Goal: Task Accomplishment & Management: Complete application form

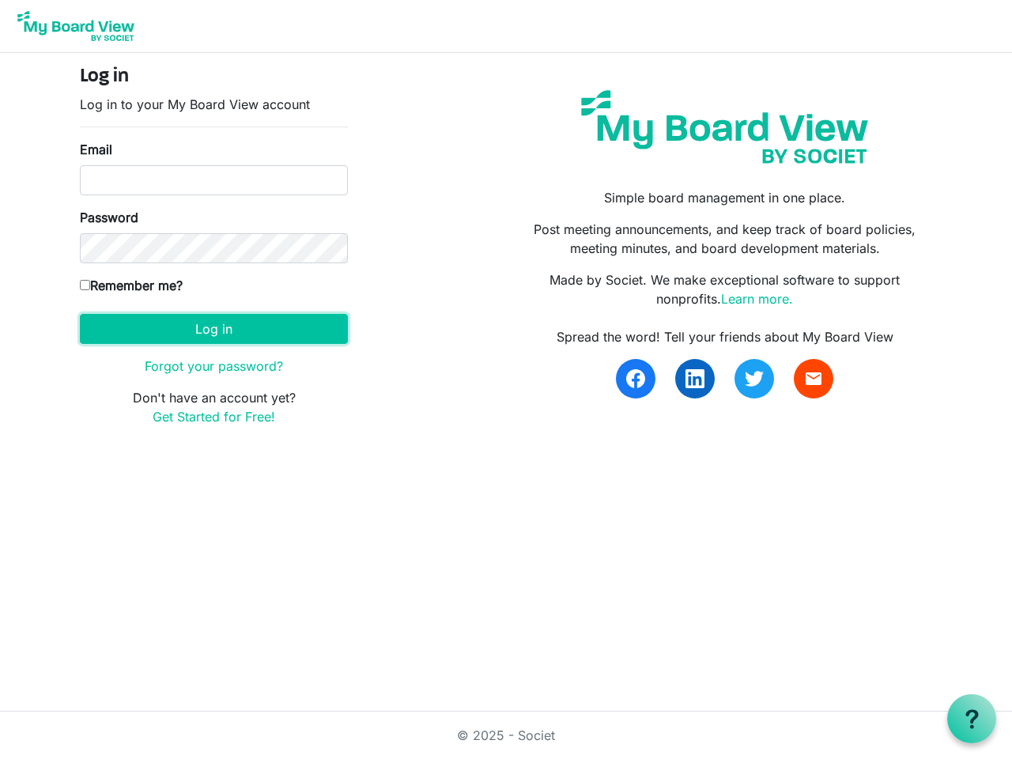
click at [214, 329] on button "Log in" at bounding box center [214, 329] width 268 height 30
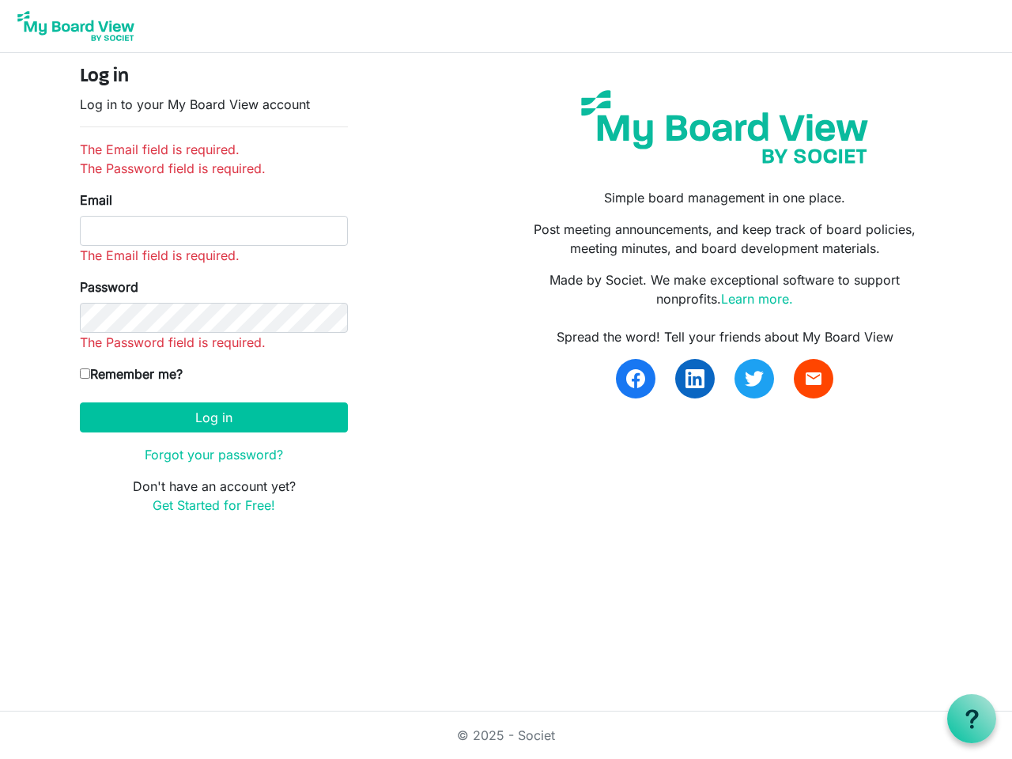
click at [972, 719] on use at bounding box center [972, 719] width 13 height 19
